Goal: Information Seeking & Learning: Get advice/opinions

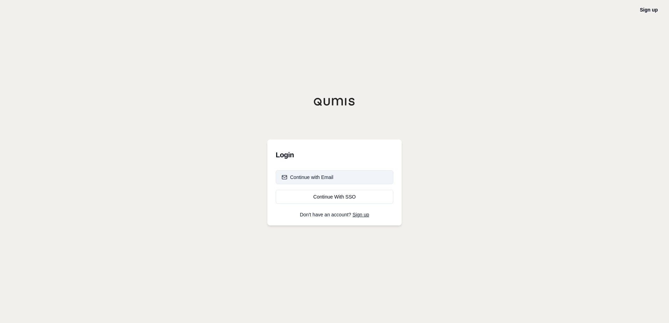
click at [319, 175] on div "Continue with Email" at bounding box center [308, 177] width 52 height 7
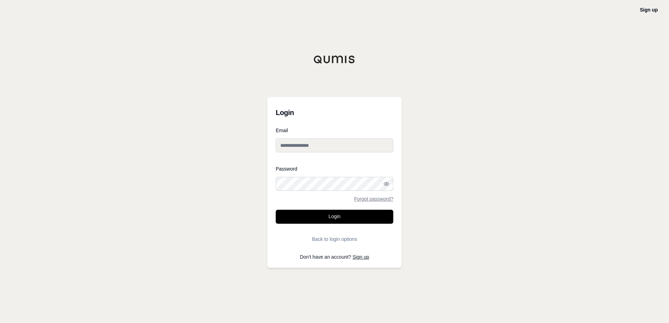
type input "**********"
click at [322, 218] on form "**********" at bounding box center [335, 187] width 118 height 118
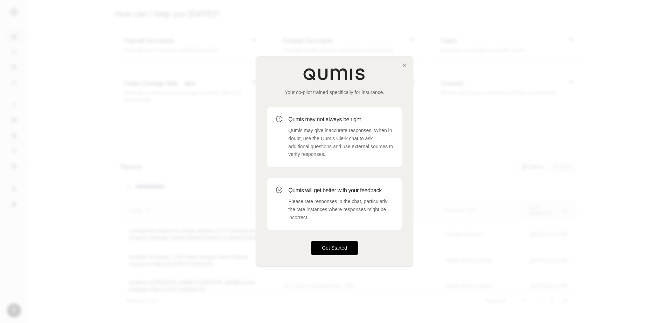
click at [337, 248] on button "Get Started" at bounding box center [335, 249] width 48 height 14
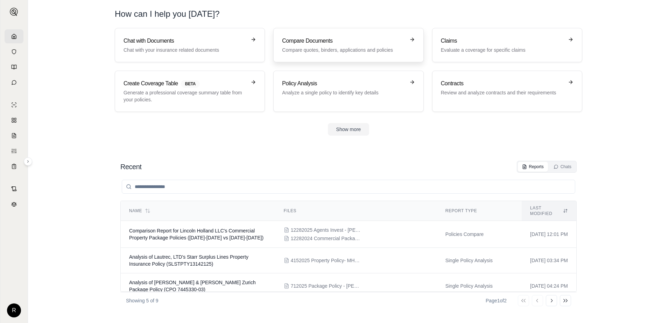
click at [377, 46] on div "Compare Documents Compare quotes, binders, applications and policies" at bounding box center [343, 45] width 123 height 17
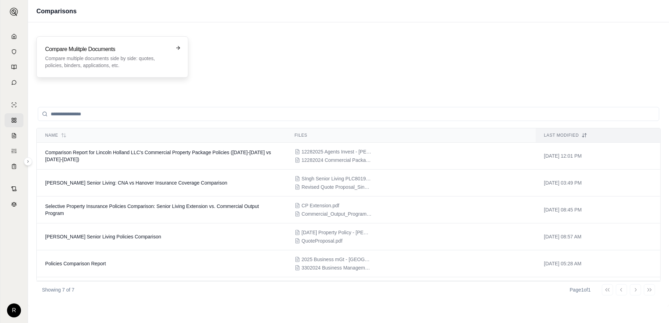
click at [174, 49] on div "Compare Mulitple Documents Compare multiple documents side by side: quotes, pol…" at bounding box center [112, 57] width 134 height 24
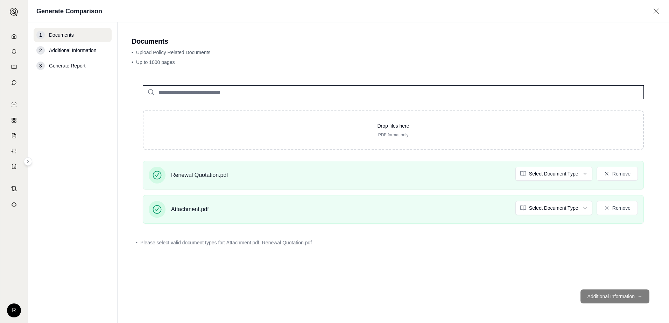
click at [74, 68] on span "Generate Report" at bounding box center [67, 65] width 36 height 7
click at [617, 302] on footer "Additional Information →" at bounding box center [394, 296] width 524 height 25
click at [617, 294] on footer "Additional Information →" at bounding box center [394, 296] width 524 height 25
click at [586, 174] on html "R Generate Comparison 1 Documents 2 Additional Information 3 Generate Report Do…" at bounding box center [334, 161] width 669 height 323
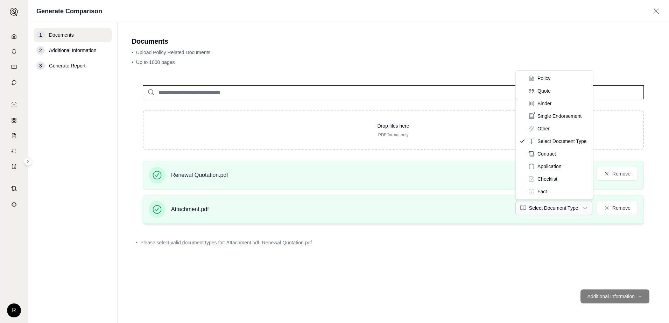
click at [584, 209] on html "R Generate Comparison 1 Documents 2 Additional Information 3 Generate Report Do…" at bounding box center [334, 161] width 669 height 323
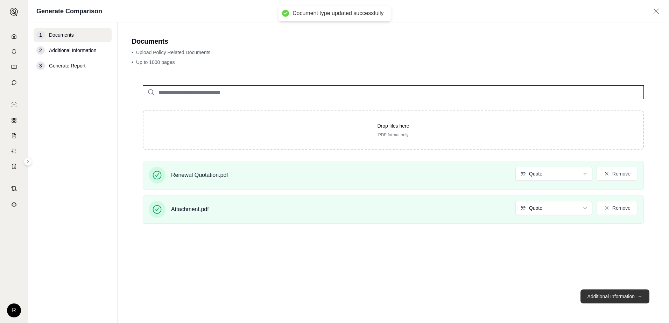
click at [619, 297] on button "Additional Information →" at bounding box center [615, 297] width 69 height 14
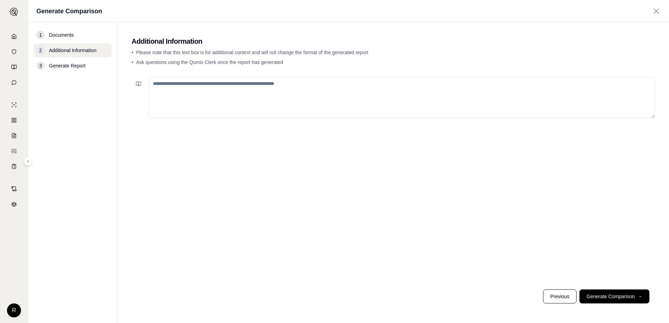
click at [201, 85] on textarea at bounding box center [401, 97] width 507 height 41
type textarea "**********"
click at [624, 295] on button "Generate Comparison →" at bounding box center [615, 297] width 70 height 14
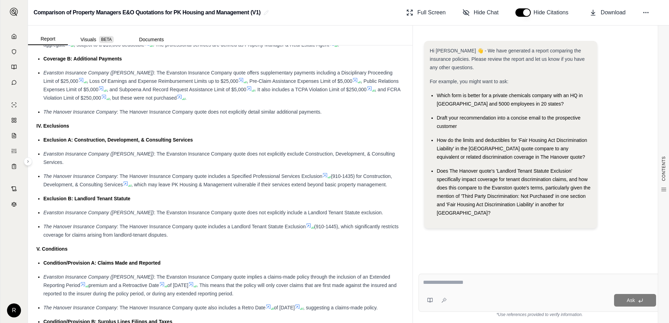
scroll to position [780, 0]
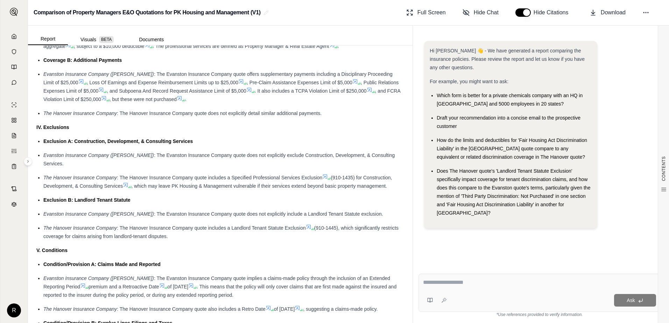
click at [496, 188] on span "Does The Hanover quote's 'Landlord Tenant Statute Exclusion' specifically impac…" at bounding box center [514, 192] width 154 height 48
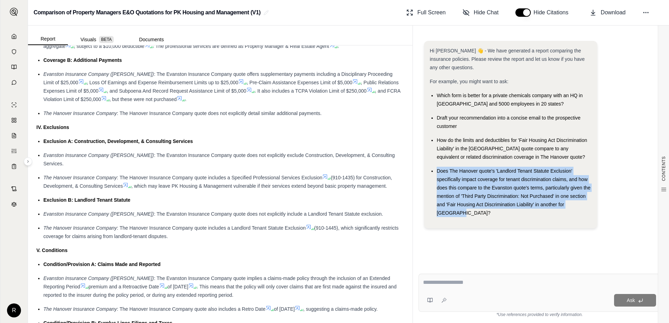
drag, startPoint x: 589, startPoint y: 205, endPoint x: 436, endPoint y: 170, distance: 156.3
click at [436, 170] on ul "Which form is better for a private chemicals company with an HQ in [GEOGRAPHIC_…" at bounding box center [511, 154] width 162 height 126
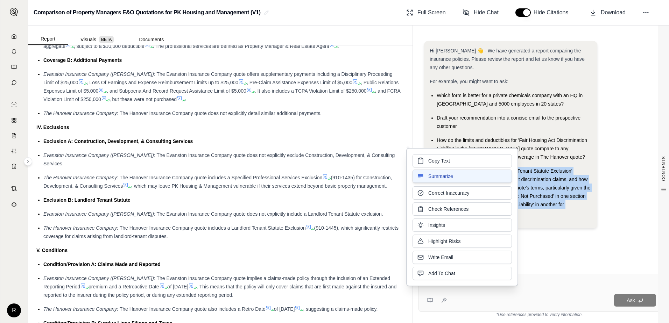
copy span "Does The Hanover quote's 'Landlord Tenant Statute Exclusion' specifically impac…"
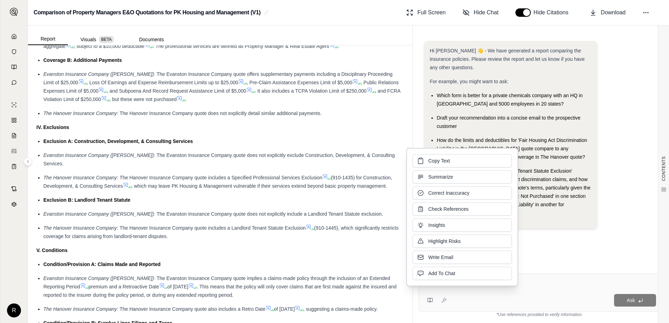
click at [460, 300] on div "Ask" at bounding box center [553, 300] width 207 height 13
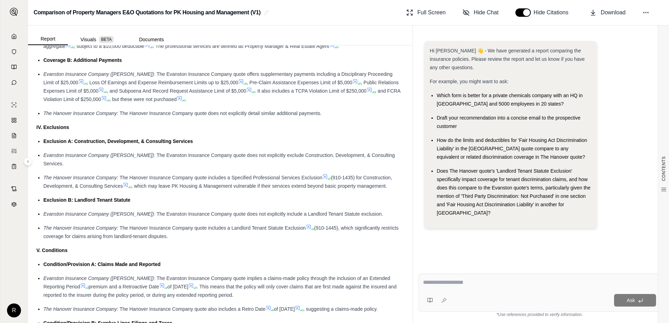
click at [480, 288] on div at bounding box center [539, 284] width 233 height 11
click at [447, 283] on textarea at bounding box center [539, 283] width 233 height 8
paste textarea "**********"
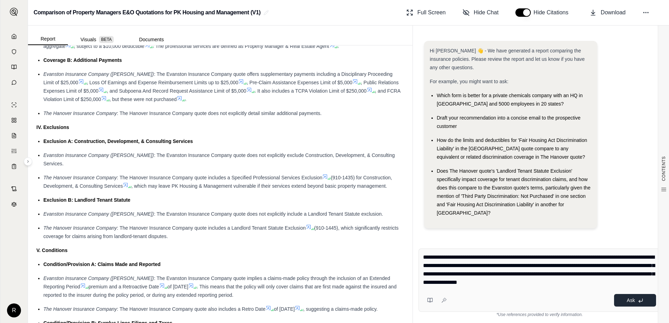
type textarea "**********"
click at [626, 300] on button "Ask" at bounding box center [635, 300] width 42 height 13
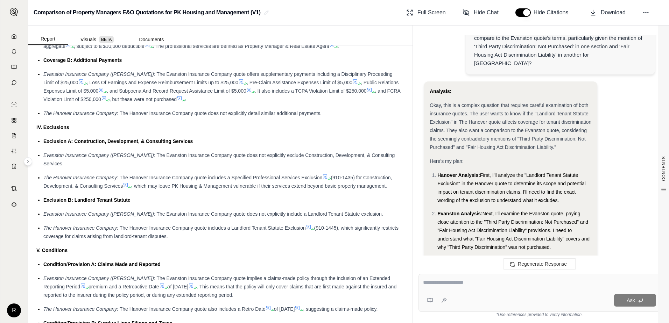
scroll to position [235, 0]
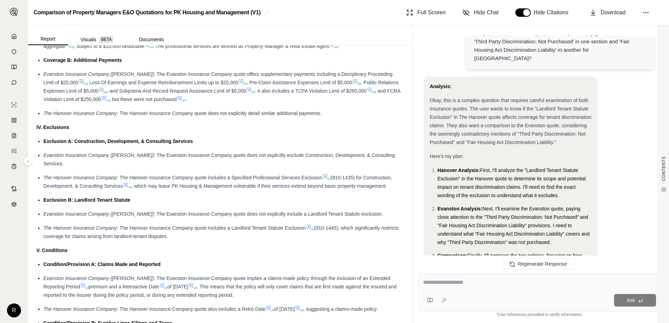
click at [319, 31] on div "Report Visuals BETA Documents" at bounding box center [220, 36] width 385 height 20
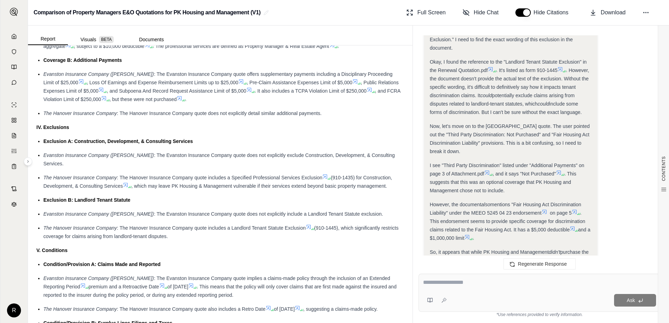
scroll to position [515, 0]
